Goal: Check status: Check status

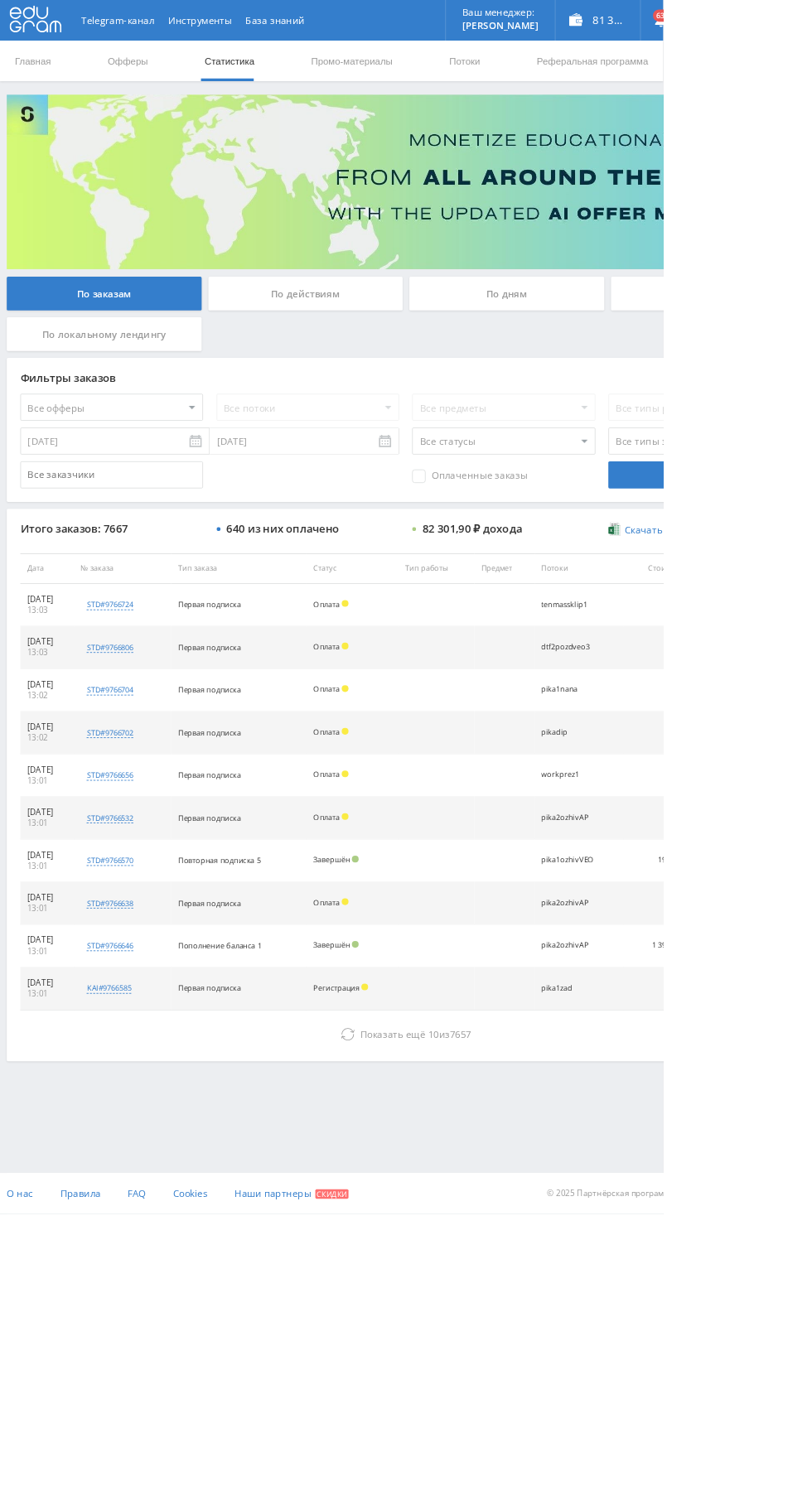
click at [600, 360] on div "По дням" at bounding box center [621, 359] width 239 height 41
click at [0, 0] on input "По дням" at bounding box center [0, 0] width 0 height 0
click at [619, 358] on div "По дням" at bounding box center [621, 359] width 239 height 41
click at [0, 0] on input "По дням" at bounding box center [0, 0] width 0 height 0
